Goal: Task Accomplishment & Management: Manage account settings

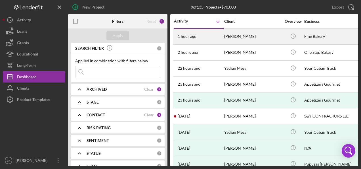
click at [207, 35] on div "1 hour ago [PERSON_NAME]" at bounding box center [199, 36] width 50 height 15
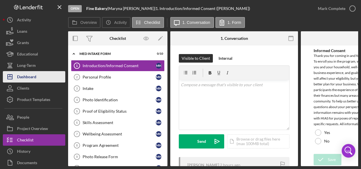
click at [31, 77] on div "Dashboard" at bounding box center [26, 77] width 19 height 13
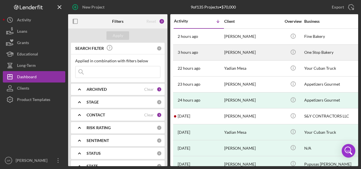
click at [213, 54] on div "3 hours ago [PERSON_NAME]" at bounding box center [199, 52] width 50 height 15
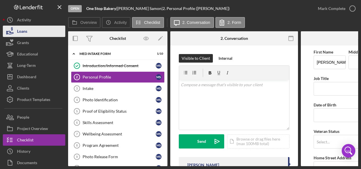
click at [30, 27] on button "Loans" at bounding box center [34, 31] width 62 height 11
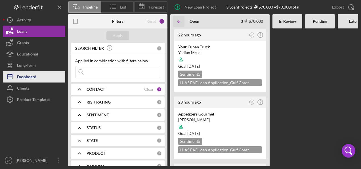
click at [34, 73] on div "Dashboard" at bounding box center [26, 77] width 19 height 13
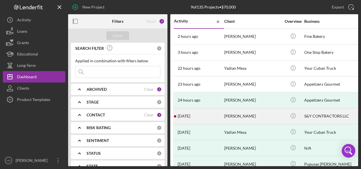
click at [180, 116] on time "[DATE]" at bounding box center [184, 116] width 12 height 5
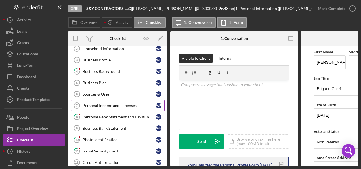
scroll to position [57, 0]
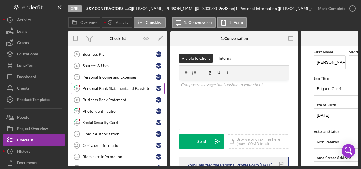
click at [111, 83] on link "8 Personal Bank Statement and Paystub W F" at bounding box center [118, 88] width 94 height 11
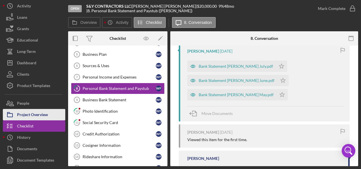
scroll to position [25, 0]
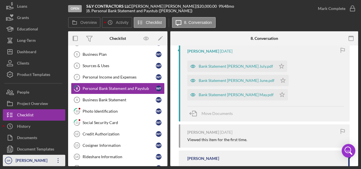
click at [41, 156] on div "[PERSON_NAME]" at bounding box center [32, 160] width 37 height 13
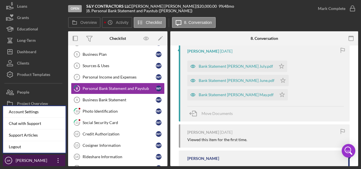
click at [36, 158] on div "[PERSON_NAME]" at bounding box center [32, 160] width 37 height 13
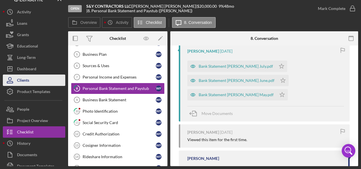
scroll to position [0, 0]
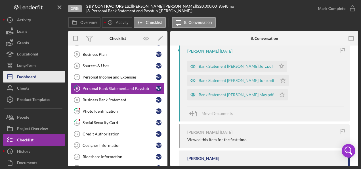
click at [31, 74] on div "Dashboard" at bounding box center [26, 77] width 19 height 13
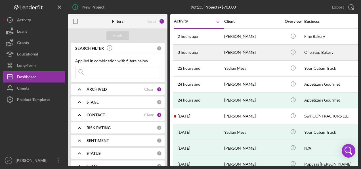
click at [185, 54] on time "3 hours ago" at bounding box center [188, 52] width 20 height 5
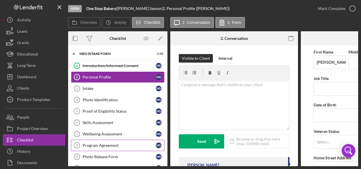
click at [97, 145] on div "Program Agreement" at bounding box center [119, 145] width 73 height 5
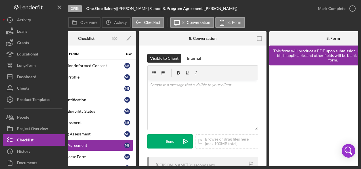
scroll to position [0, 70]
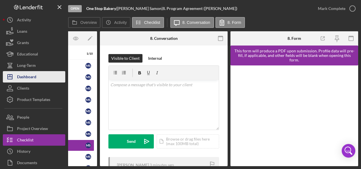
click at [42, 75] on button "Icon/Dashboard Dashboard" at bounding box center [34, 76] width 62 height 11
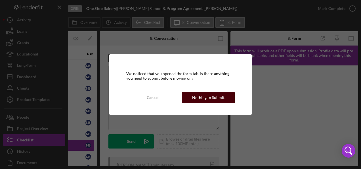
click at [201, 99] on div "Nothing to Submit" at bounding box center [208, 97] width 32 height 11
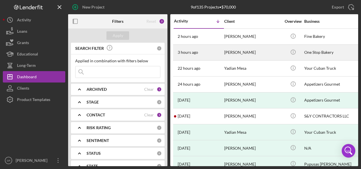
click at [214, 51] on div "3 hours ago [PERSON_NAME]" at bounding box center [199, 52] width 50 height 15
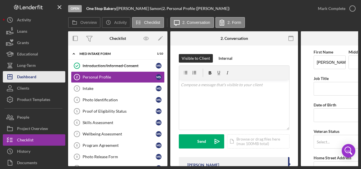
click at [31, 77] on div "Dashboard" at bounding box center [26, 77] width 19 height 13
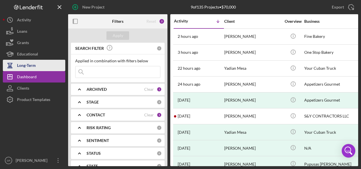
click at [32, 60] on div "Long-Term" at bounding box center [26, 66] width 19 height 13
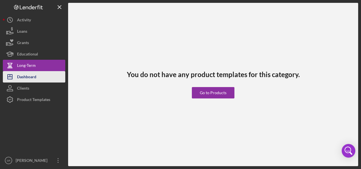
click at [28, 77] on div "Dashboard" at bounding box center [26, 77] width 19 height 13
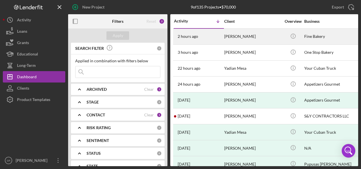
click at [185, 35] on time "2 hours ago" at bounding box center [188, 36] width 20 height 5
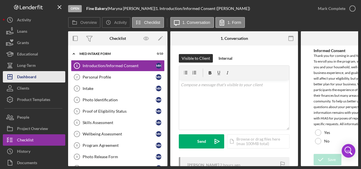
click at [27, 77] on div "Dashboard" at bounding box center [26, 77] width 19 height 13
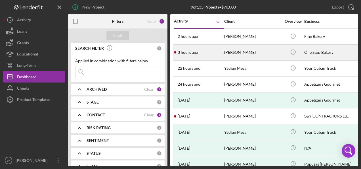
click at [195, 51] on time "3 hours ago" at bounding box center [188, 52] width 20 height 5
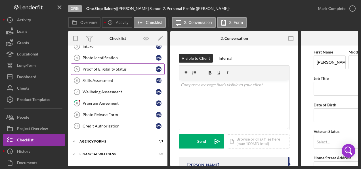
scroll to position [51, 0]
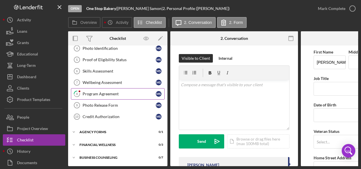
click at [95, 91] on div "Program Agreement" at bounding box center [119, 93] width 73 height 5
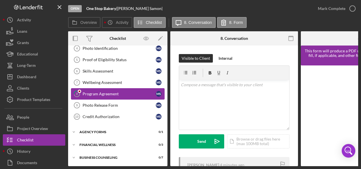
scroll to position [51, 0]
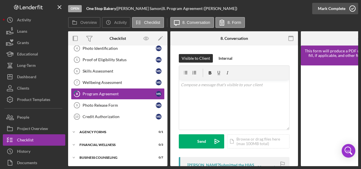
click at [354, 7] on icon "button" at bounding box center [352, 8] width 14 height 14
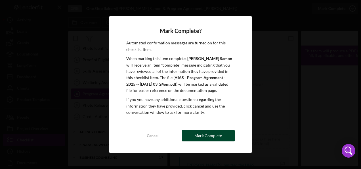
click at [199, 136] on div "Mark Complete" at bounding box center [208, 135] width 28 height 11
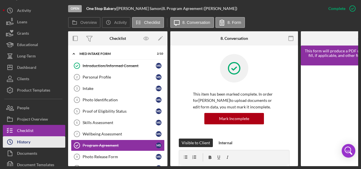
scroll to position [25, 0]
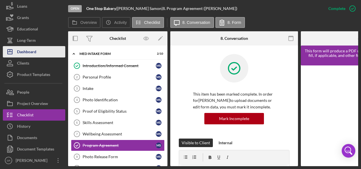
click at [35, 51] on div "Dashboard" at bounding box center [26, 52] width 19 height 13
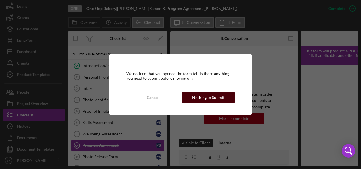
click at [208, 96] on div "Nothing to Submit" at bounding box center [208, 97] width 32 height 11
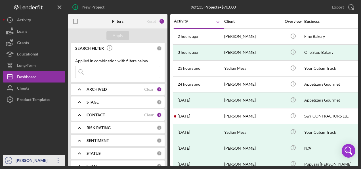
click at [59, 160] on icon "Icon/Overflow" at bounding box center [58, 160] width 14 height 14
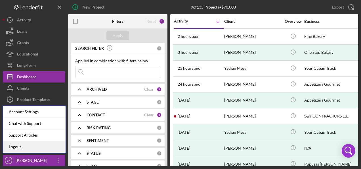
click at [41, 142] on link "Logout" at bounding box center [34, 147] width 62 height 12
